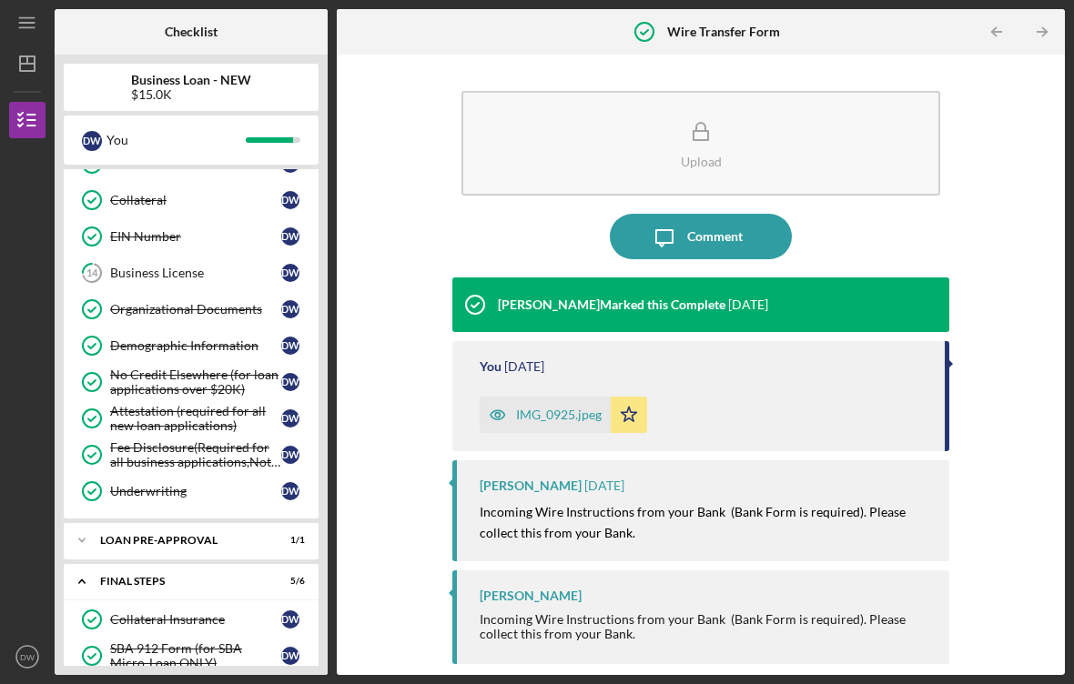
scroll to position [325, 0]
click at [146, 264] on link "14 Business License D W" at bounding box center [191, 273] width 237 height 36
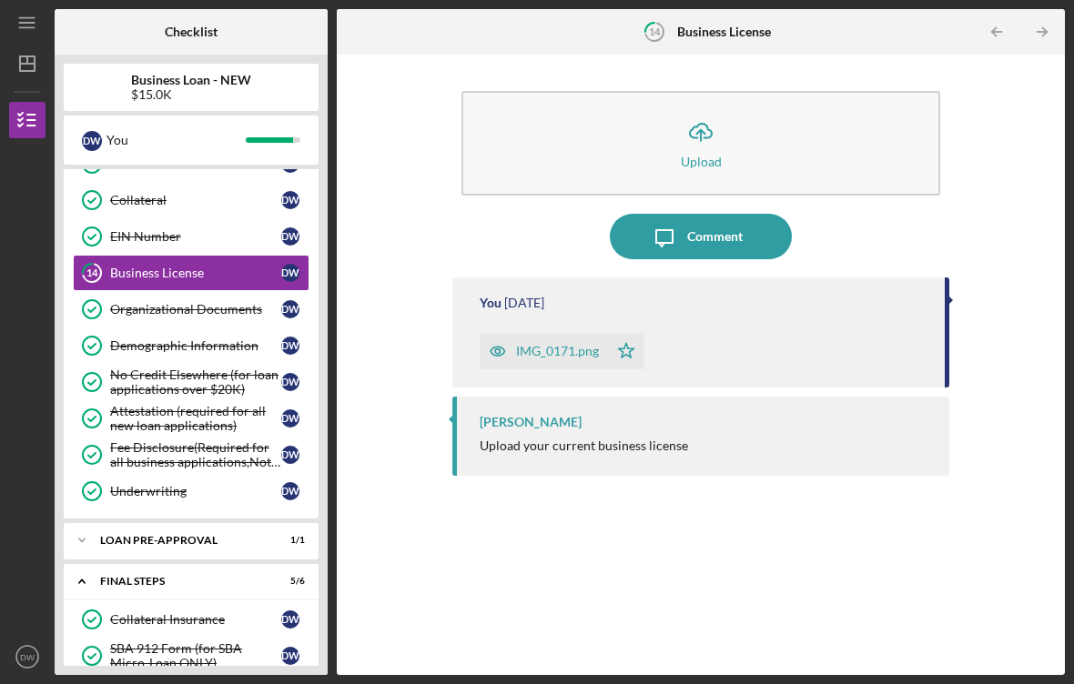
click at [846, 313] on div "You [DATE] IMG_0171.png Icon/Star" at bounding box center [700, 332] width 497 height 110
click at [750, 348] on div "IMG_0171.png Icon/Star" at bounding box center [702, 346] width 447 height 45
click at [730, 132] on button "Icon/Upload Upload" at bounding box center [700, 143] width 479 height 105
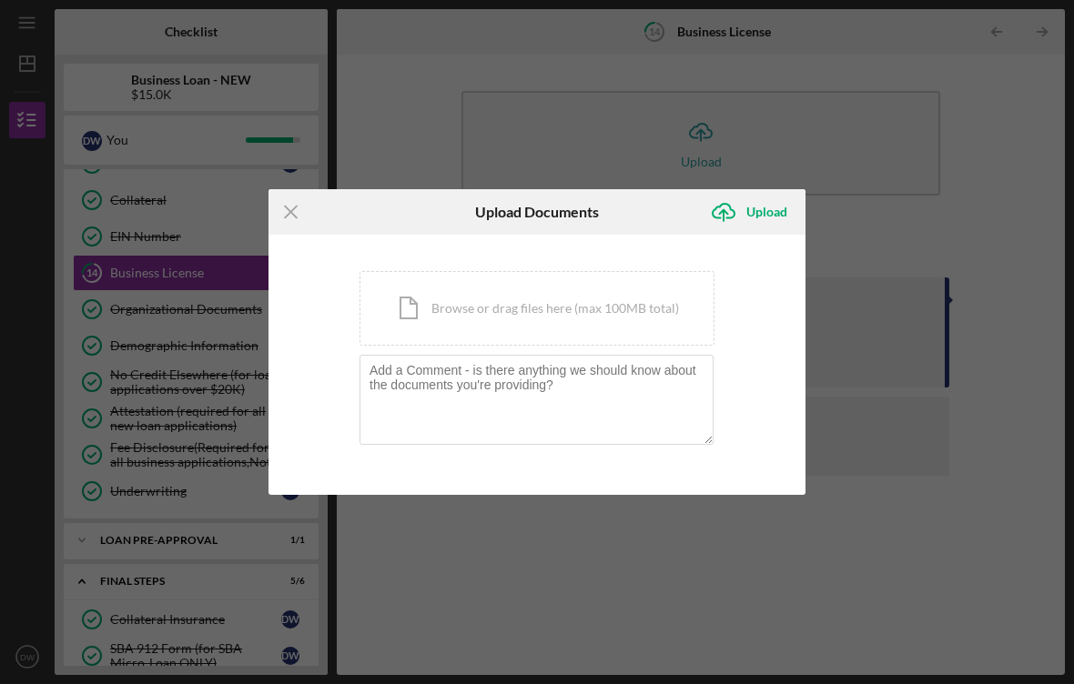
click at [574, 296] on div "Icon/Document Browse or drag files here (max 100MB total) Tap to choose files o…" at bounding box center [536, 308] width 355 height 75
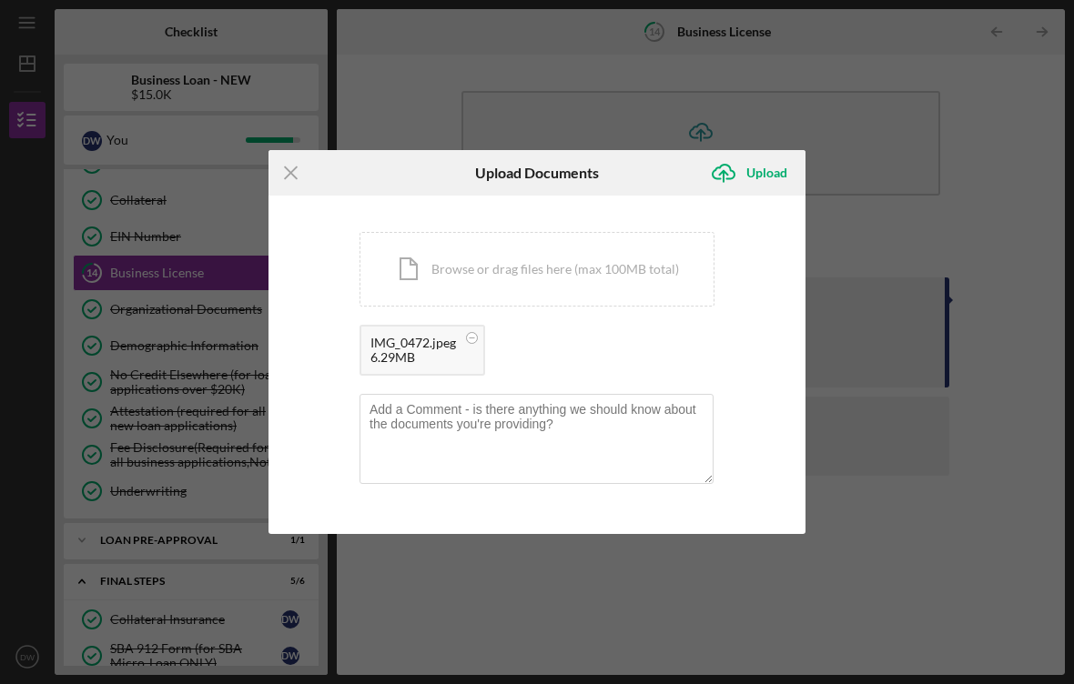
click at [767, 181] on div "Upload" at bounding box center [766, 173] width 41 height 36
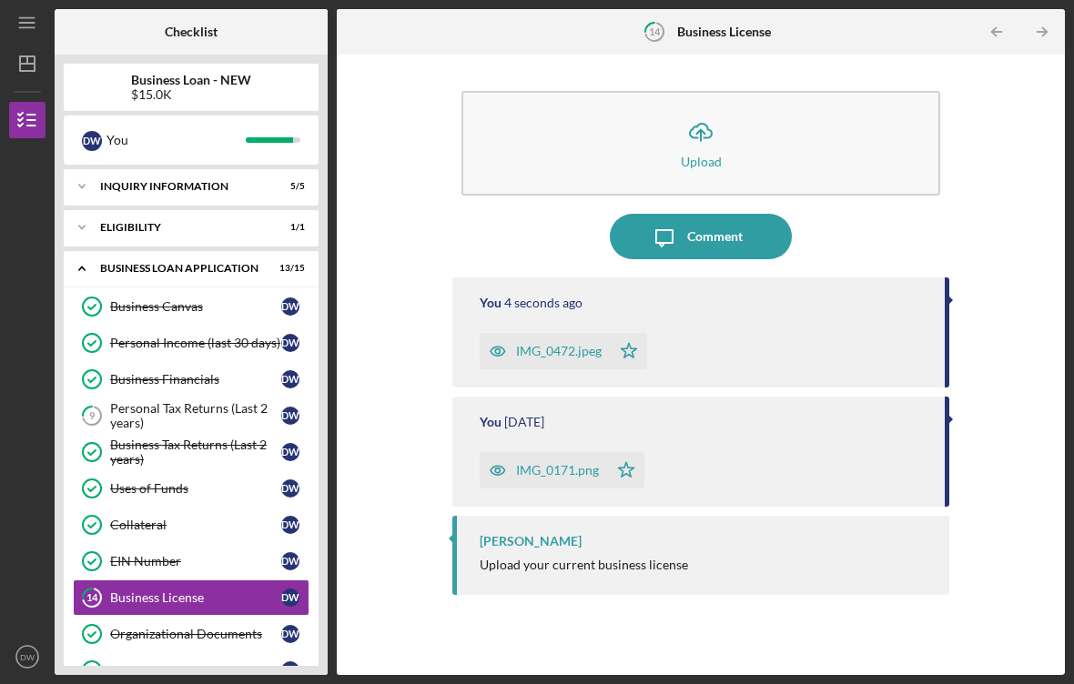
click at [146, 419] on div "Personal Tax Returns (Last 2 years)" at bounding box center [195, 415] width 171 height 29
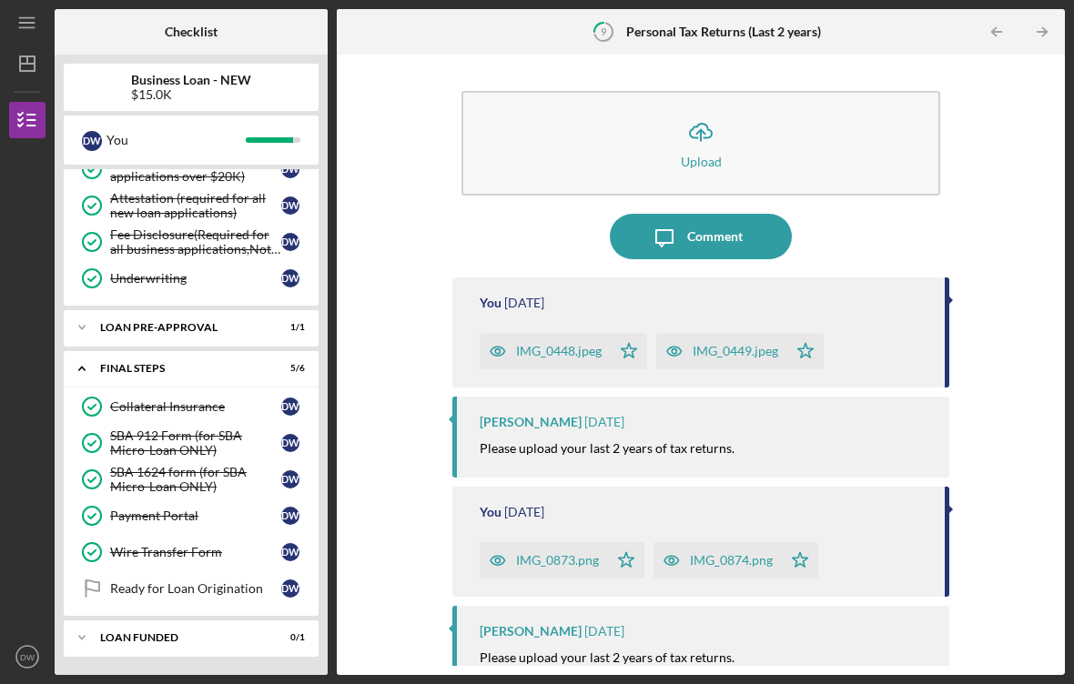
scroll to position [538, 0]
click at [240, 605] on link "Ready for Loan Origination Ready for Loan Origination D W" at bounding box center [191, 588] width 237 height 36
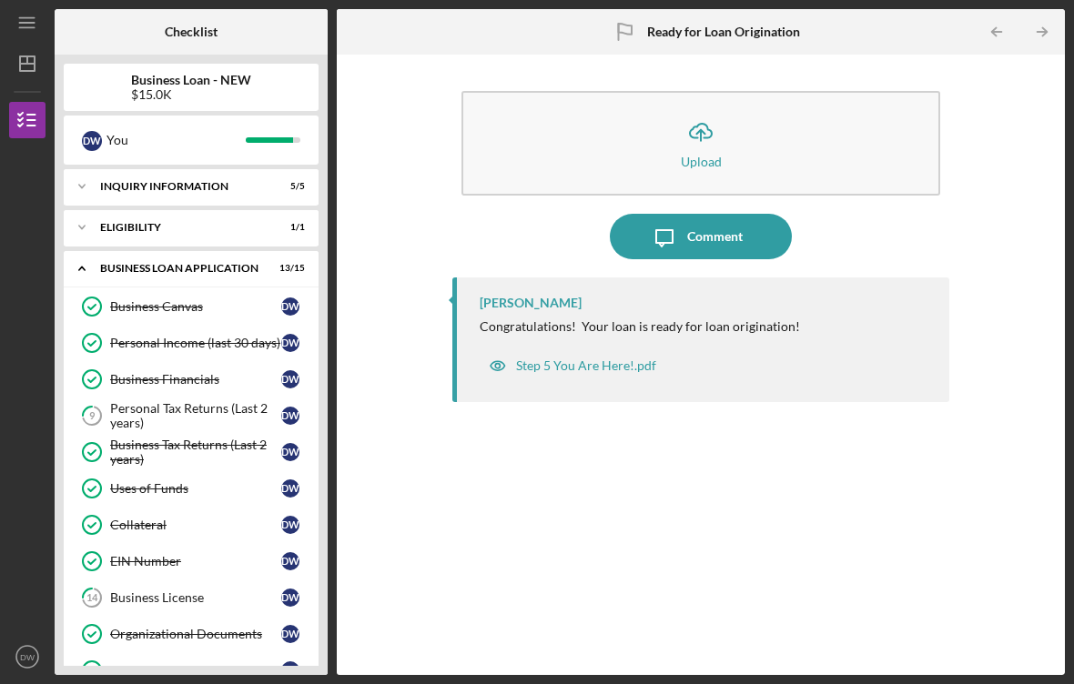
click at [86, 269] on icon "Icon/Expander" at bounding box center [82, 268] width 36 height 36
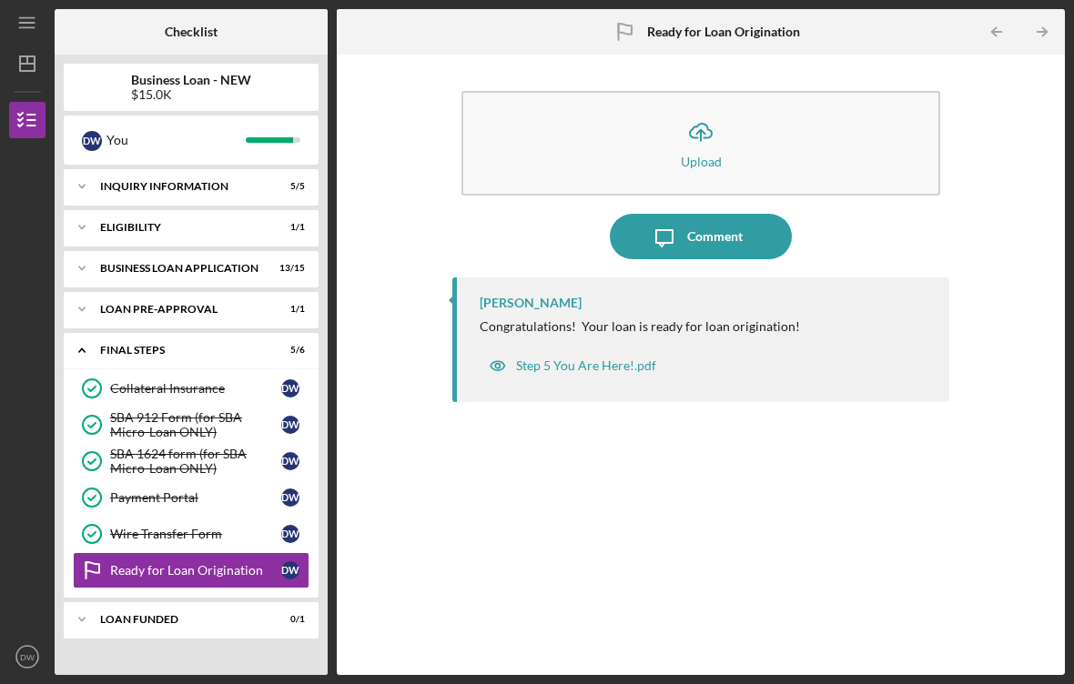
click at [87, 351] on icon "Icon/Expander" at bounding box center [82, 350] width 36 height 36
